Goal: Task Accomplishment & Management: Manage account settings

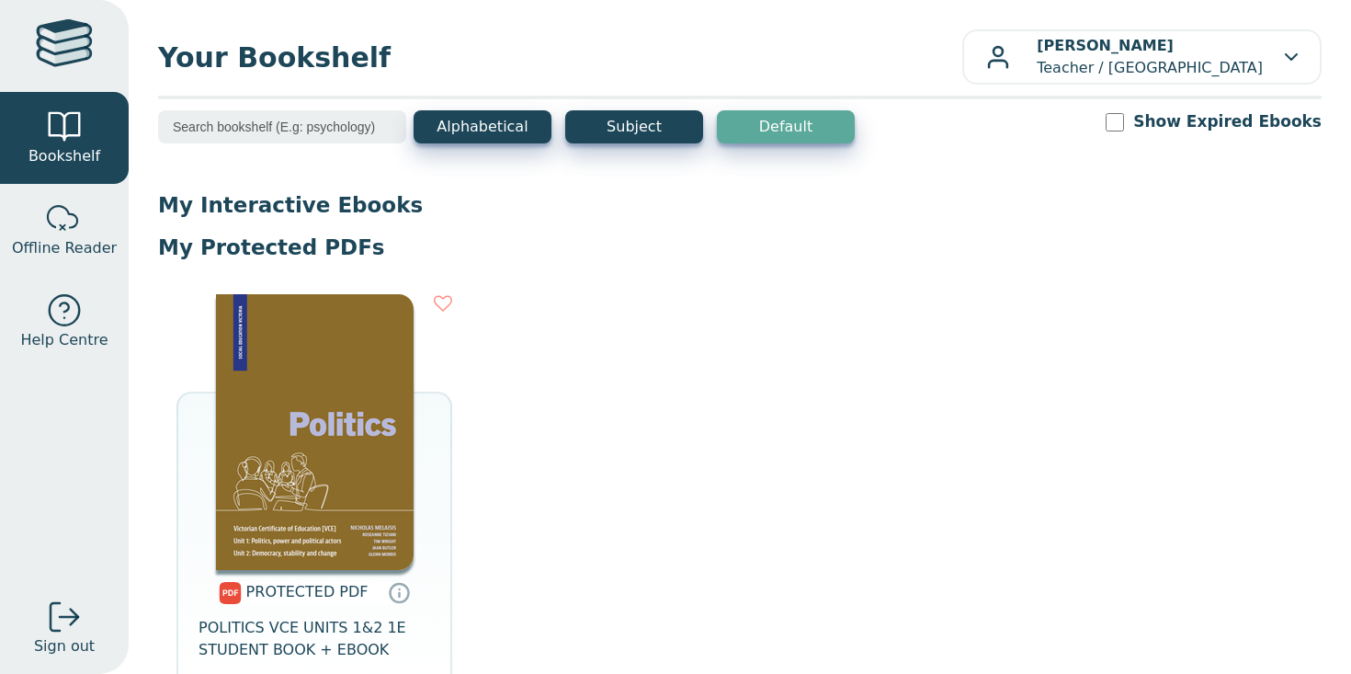
click at [343, 452] on img at bounding box center [315, 432] width 198 height 276
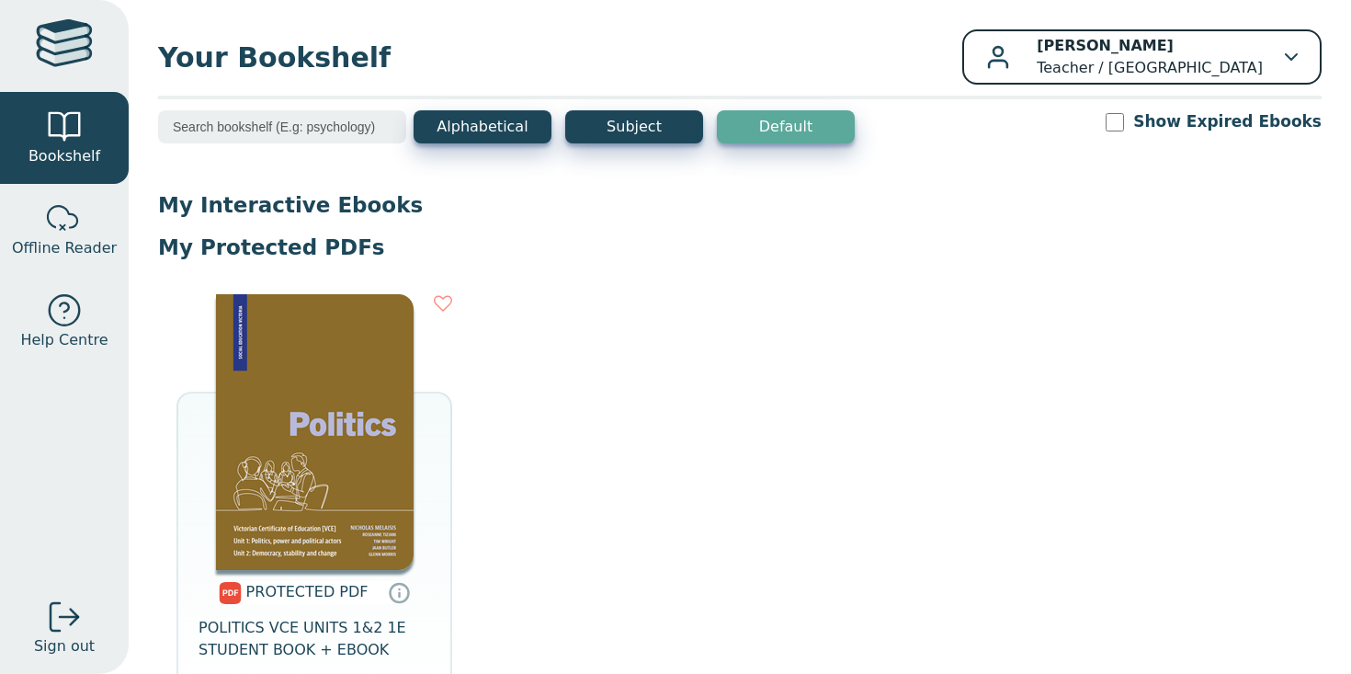
click at [1210, 29] on button "Kevin Ly Teacher / Springvale Rise Primary School" at bounding box center [1141, 56] width 359 height 55
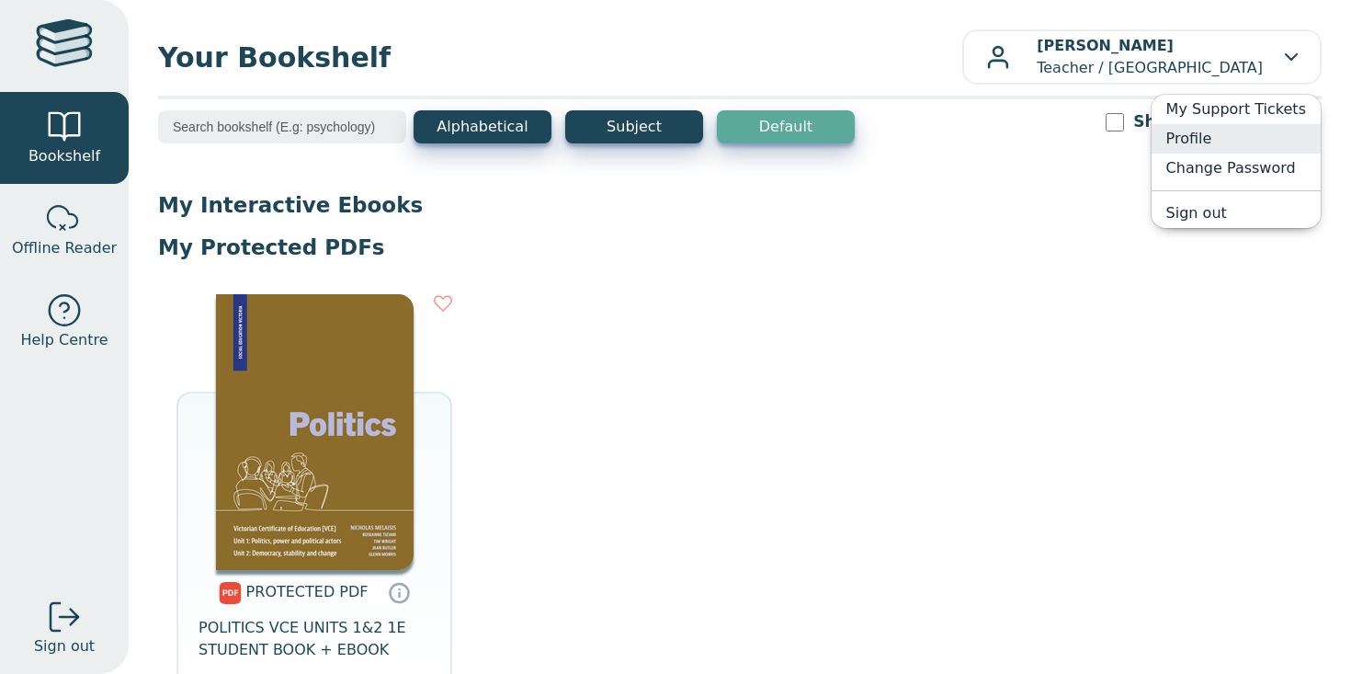
click at [1212, 141] on link "Profile" at bounding box center [1236, 138] width 169 height 29
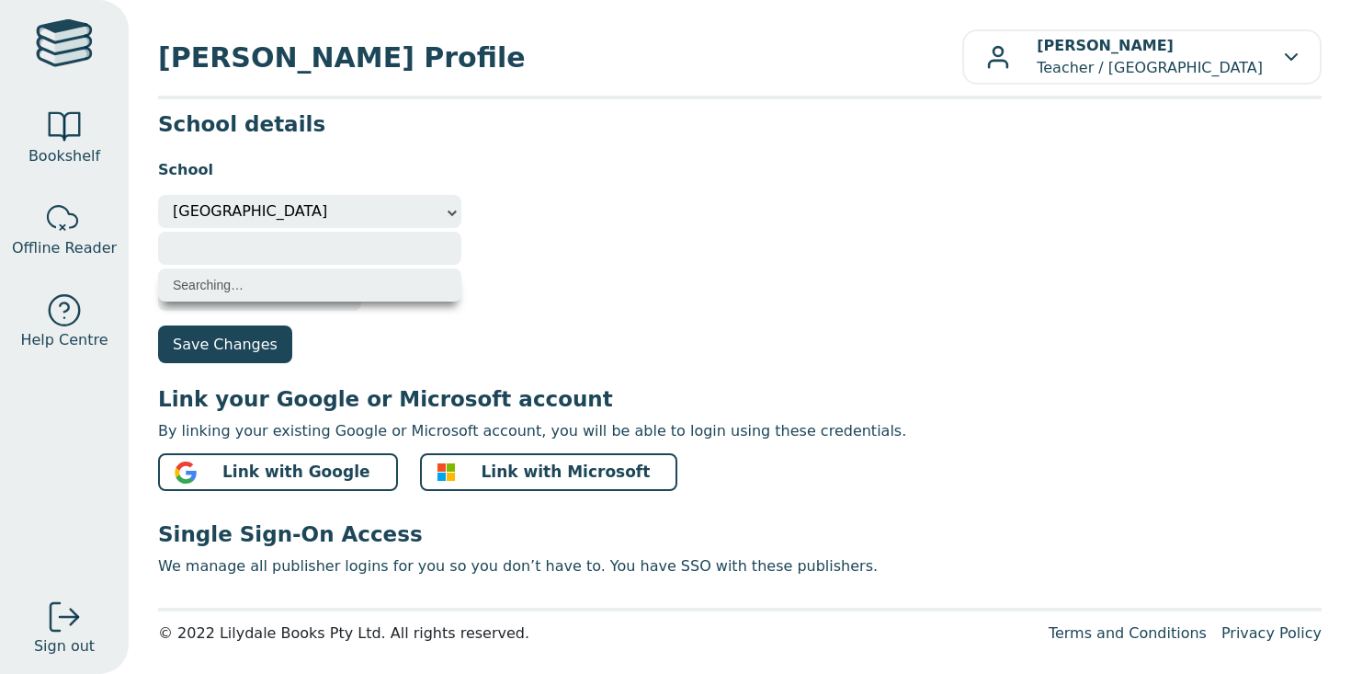
click at [395, 212] on span "Springvale Rise Primary School" at bounding box center [310, 211] width 274 height 33
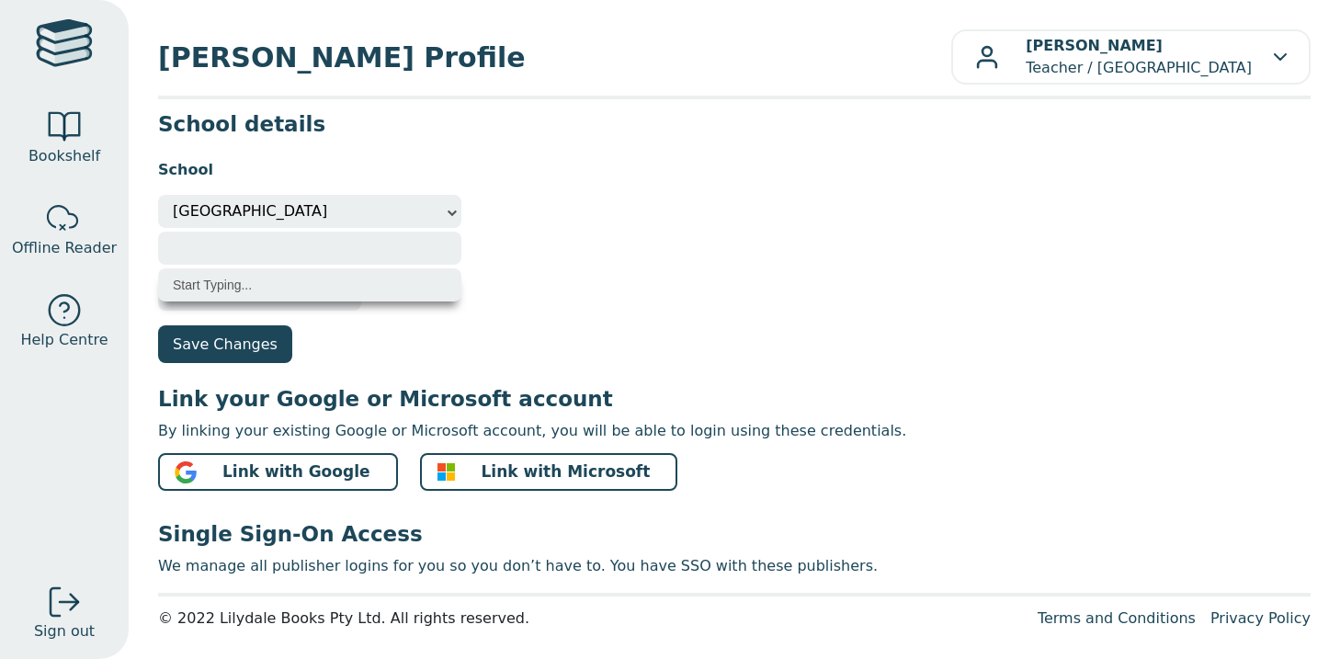
click at [367, 278] on li "Start Typing..." at bounding box center [309, 284] width 303 height 33
drag, startPoint x: 298, startPoint y: 278, endPoint x: 280, endPoint y: 278, distance: 17.5
click at [298, 278] on li "Start Typing..." at bounding box center [309, 284] width 303 height 33
click at [235, 255] on input "search" at bounding box center [309, 248] width 303 height 33
type input "john monash science"
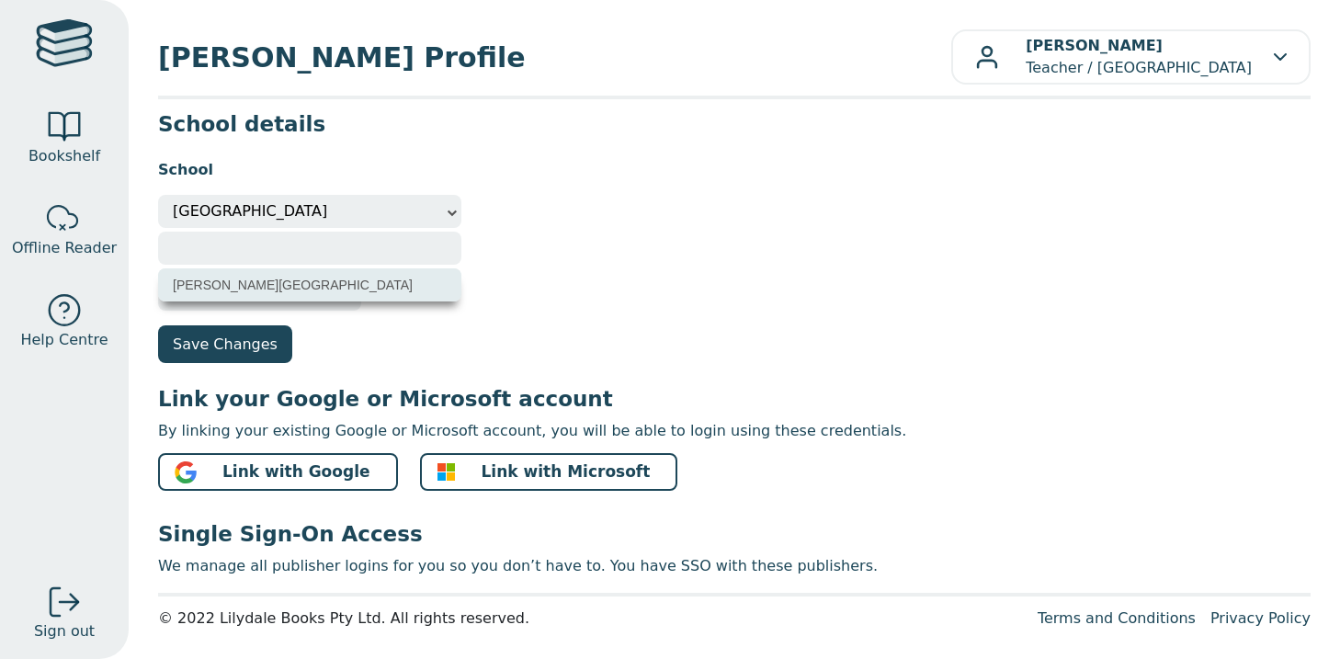
select select "88ed4817-5dfa-eb11-a9a8-0272d098c78b"
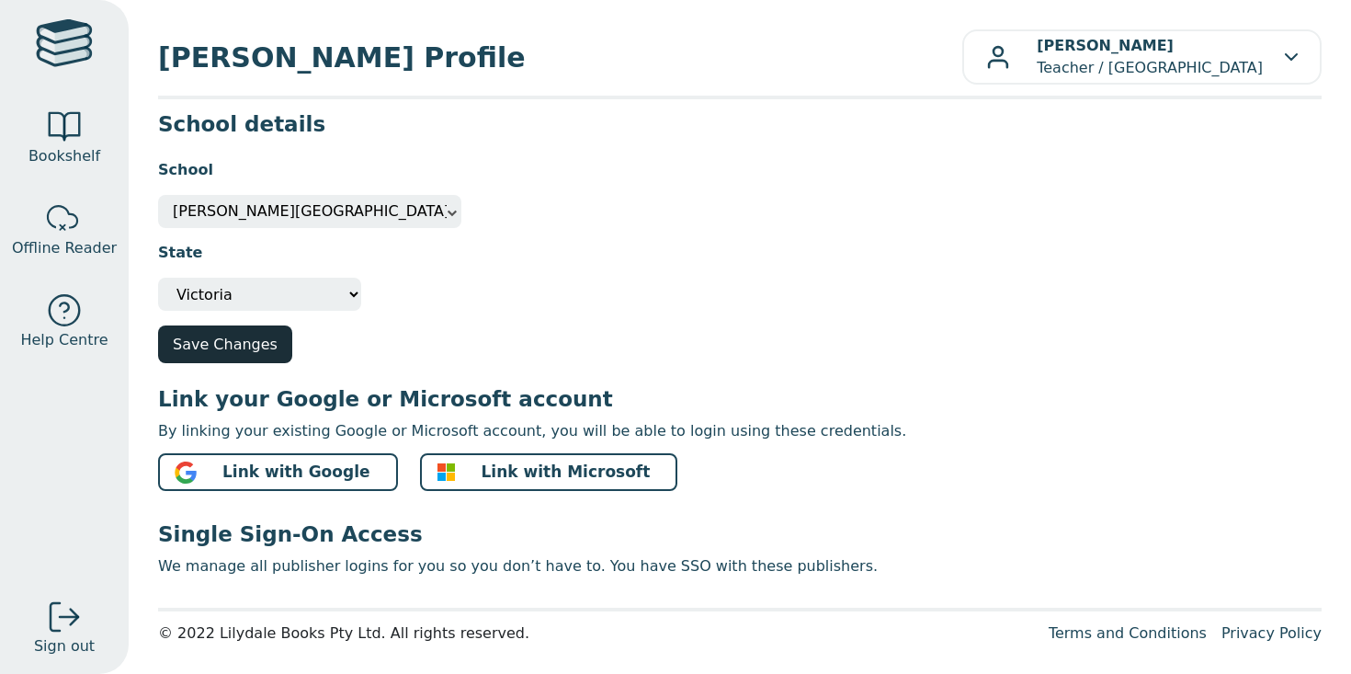
click at [239, 347] on button "Save Changes" at bounding box center [225, 344] width 134 height 38
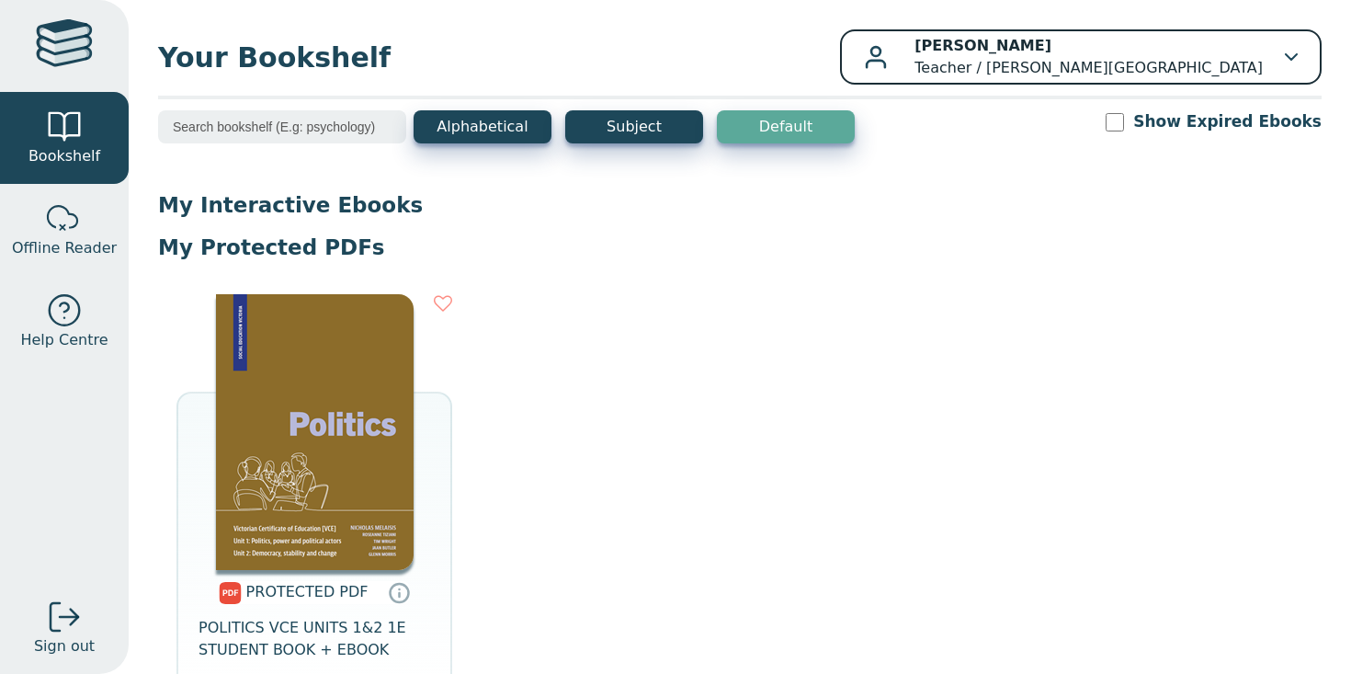
click at [1042, 59] on p "[PERSON_NAME] Teacher / [PERSON_NAME][GEOGRAPHIC_DATA]" at bounding box center [1089, 57] width 348 height 44
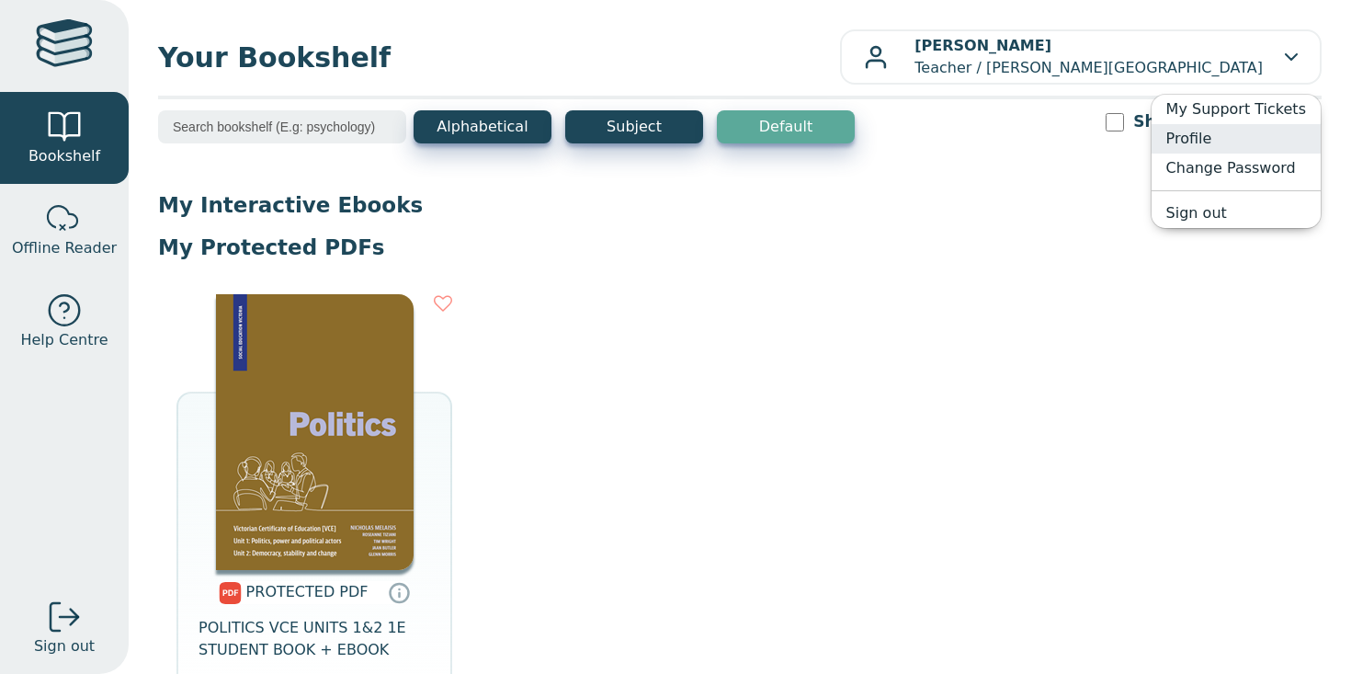
click at [1188, 129] on link "Profile" at bounding box center [1236, 138] width 169 height 29
